Goal: Navigation & Orientation: Find specific page/section

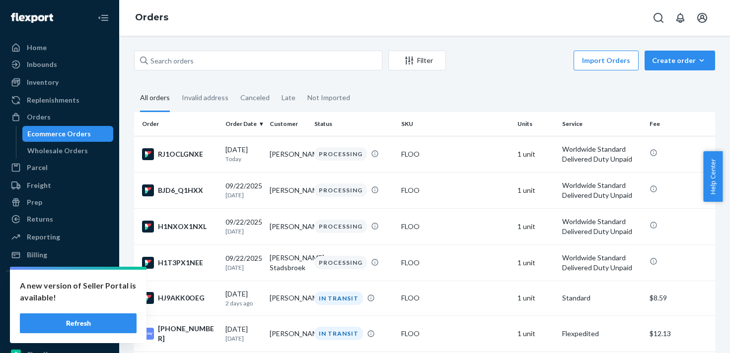
click at [71, 87] on div "Inventory" at bounding box center [59, 82] width 105 height 14
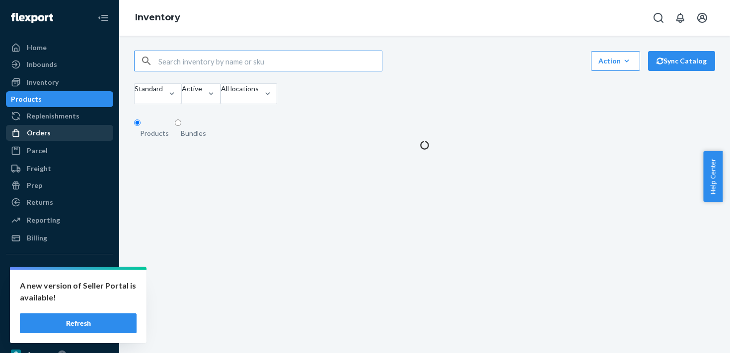
click at [68, 137] on div "Orders" at bounding box center [59, 133] width 105 height 14
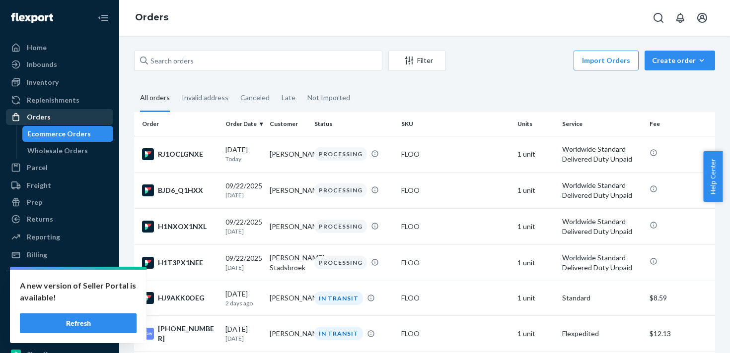
click at [70, 115] on div "Orders" at bounding box center [59, 117] width 105 height 14
click at [69, 119] on div "Orders" at bounding box center [59, 117] width 105 height 14
click at [69, 147] on div "Wholesale Orders" at bounding box center [57, 151] width 61 height 10
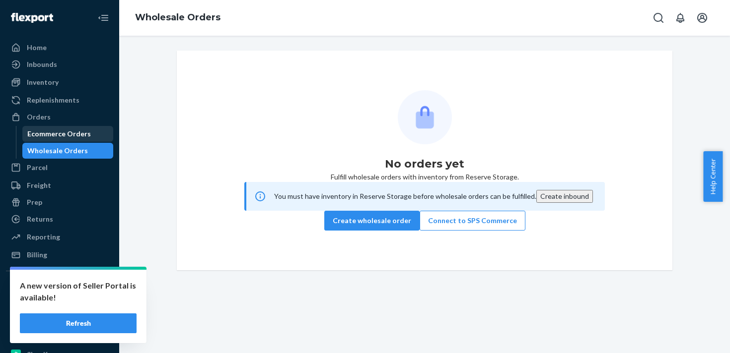
click at [73, 136] on div "Ecommerce Orders" at bounding box center [59, 134] width 64 height 10
